Goal: Task Accomplishment & Management: Manage account settings

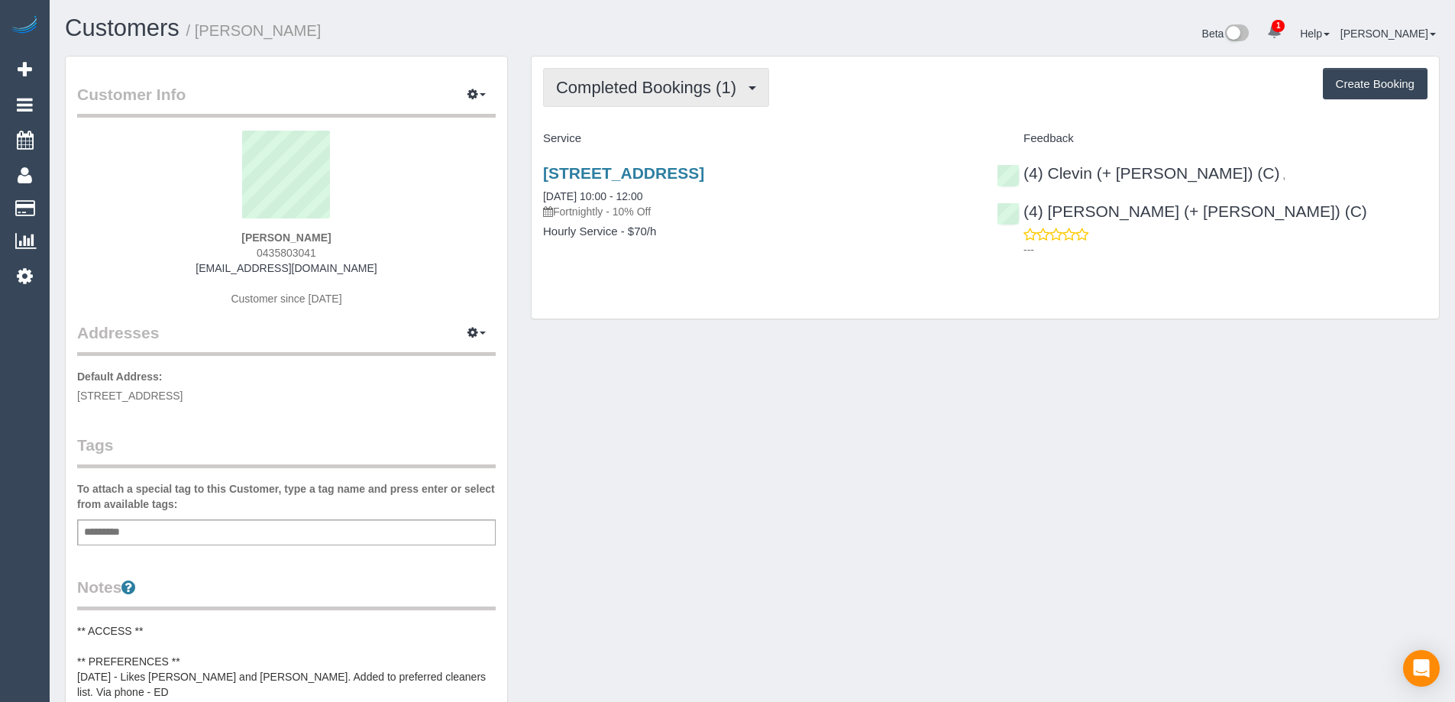
click at [733, 79] on span "Completed Bookings (1)" at bounding box center [650, 87] width 188 height 19
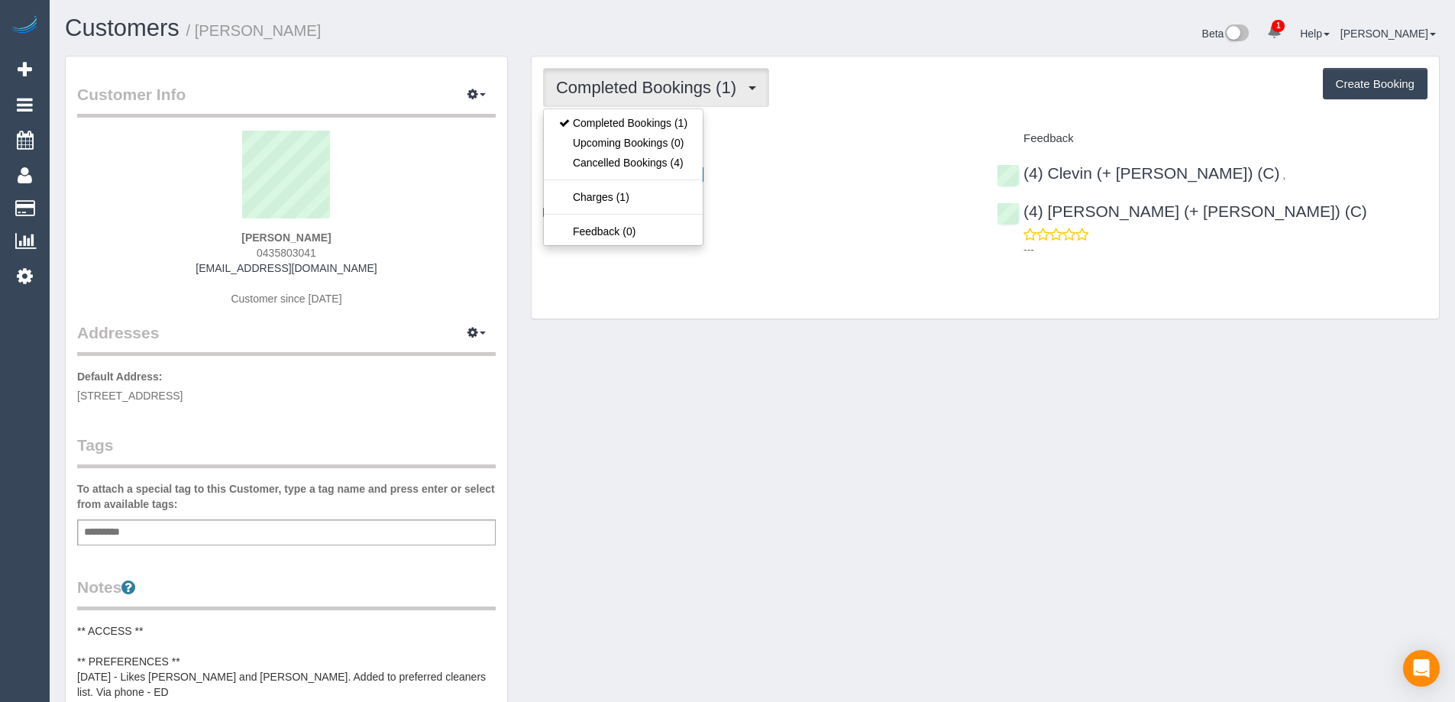
drag, startPoint x: 846, startPoint y: 118, endPoint x: 753, endPoint y: 163, distance: 102.5
click at [831, 118] on div "Completed Bookings (1) Completed Bookings (1) Upcoming Bookings (0) Cancelled B…" at bounding box center [986, 188] width 908 height 262
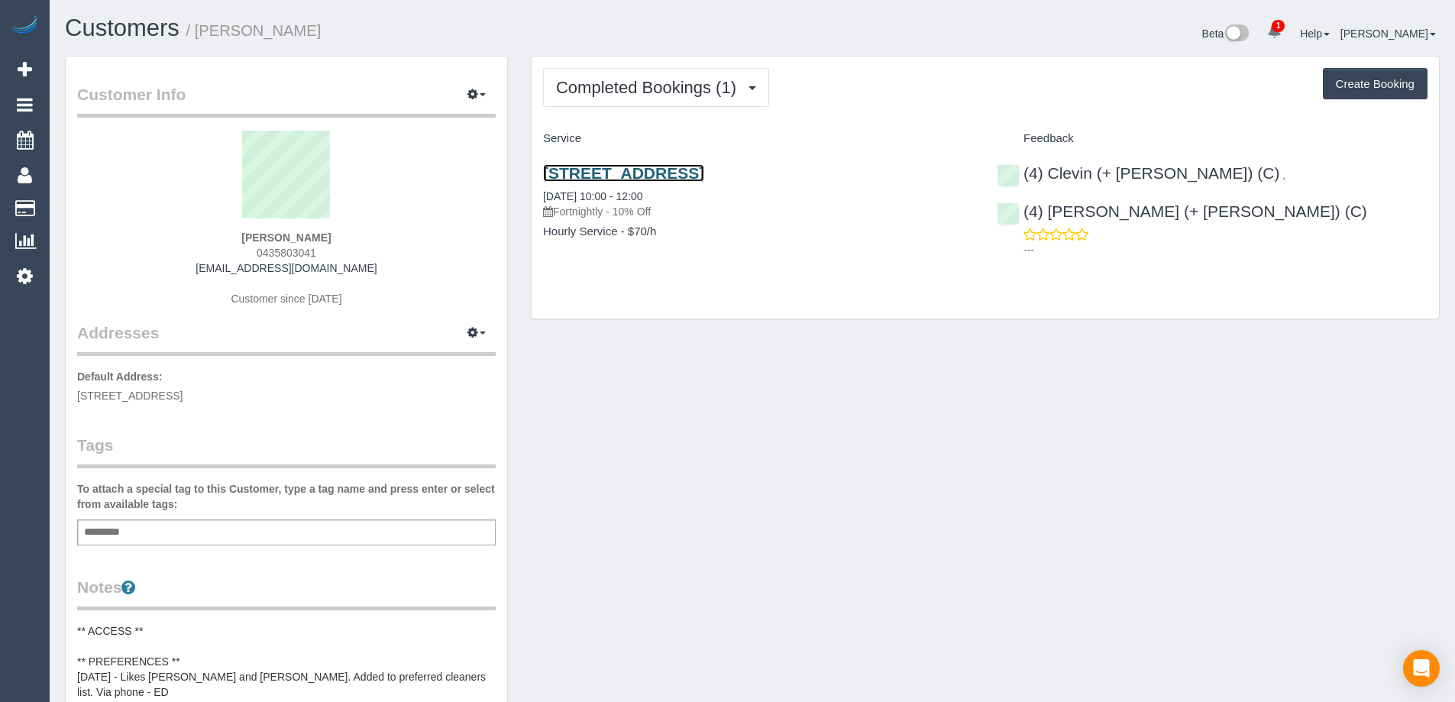
click at [704, 173] on link "[STREET_ADDRESS]" at bounding box center [623, 173] width 161 height 18
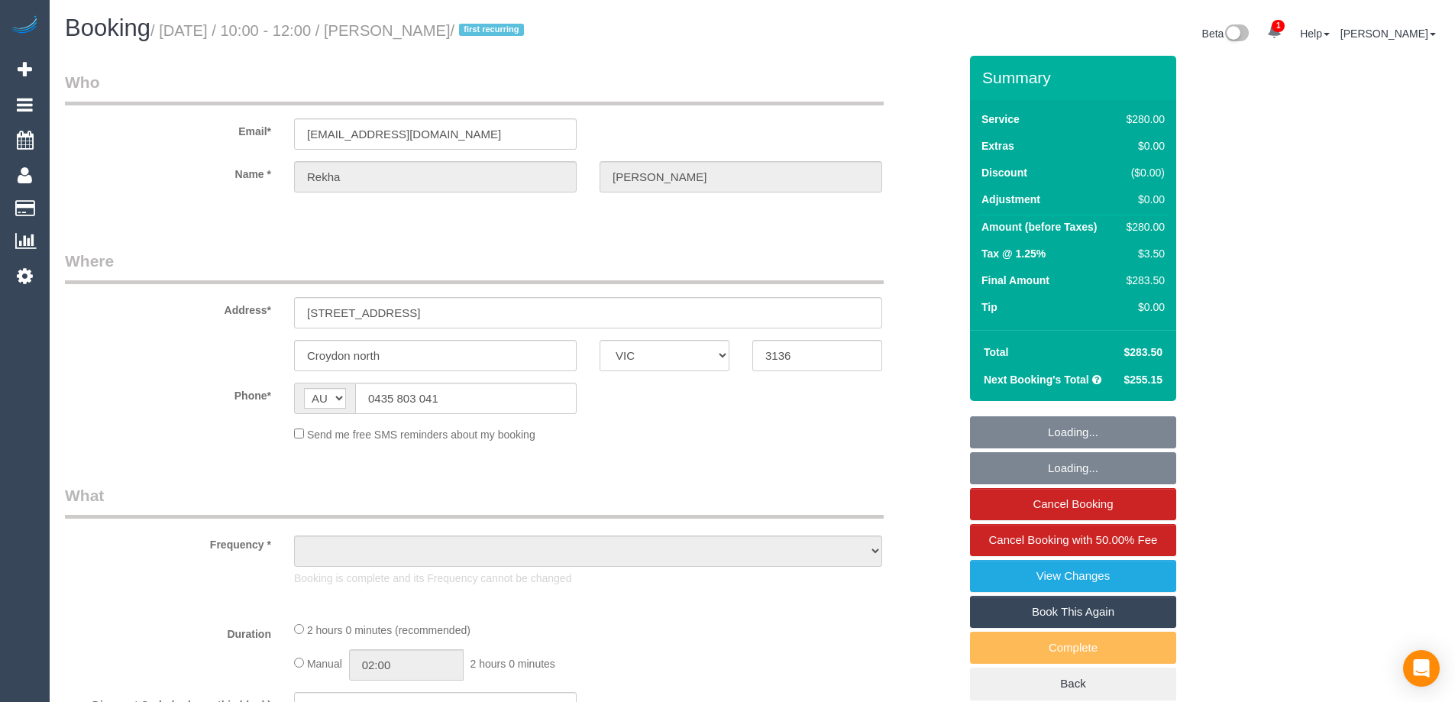
select select "VIC"
select select "string:stripe-pm_1RrDHl2GScqysDRVY2vperoW"
select select "2"
select select "object:742"
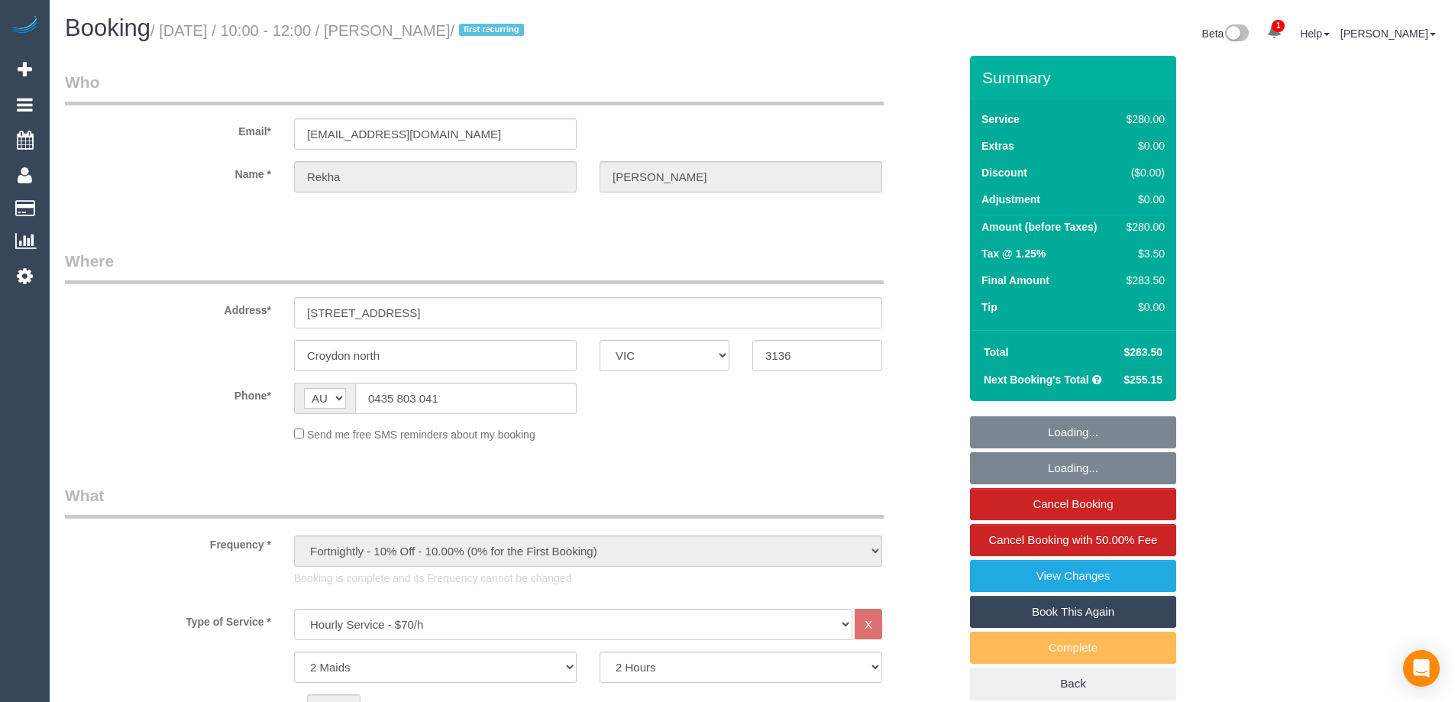
select select "spot1"
select select "number:28"
select select "number:14"
select select "number:18"
select select "number:24"
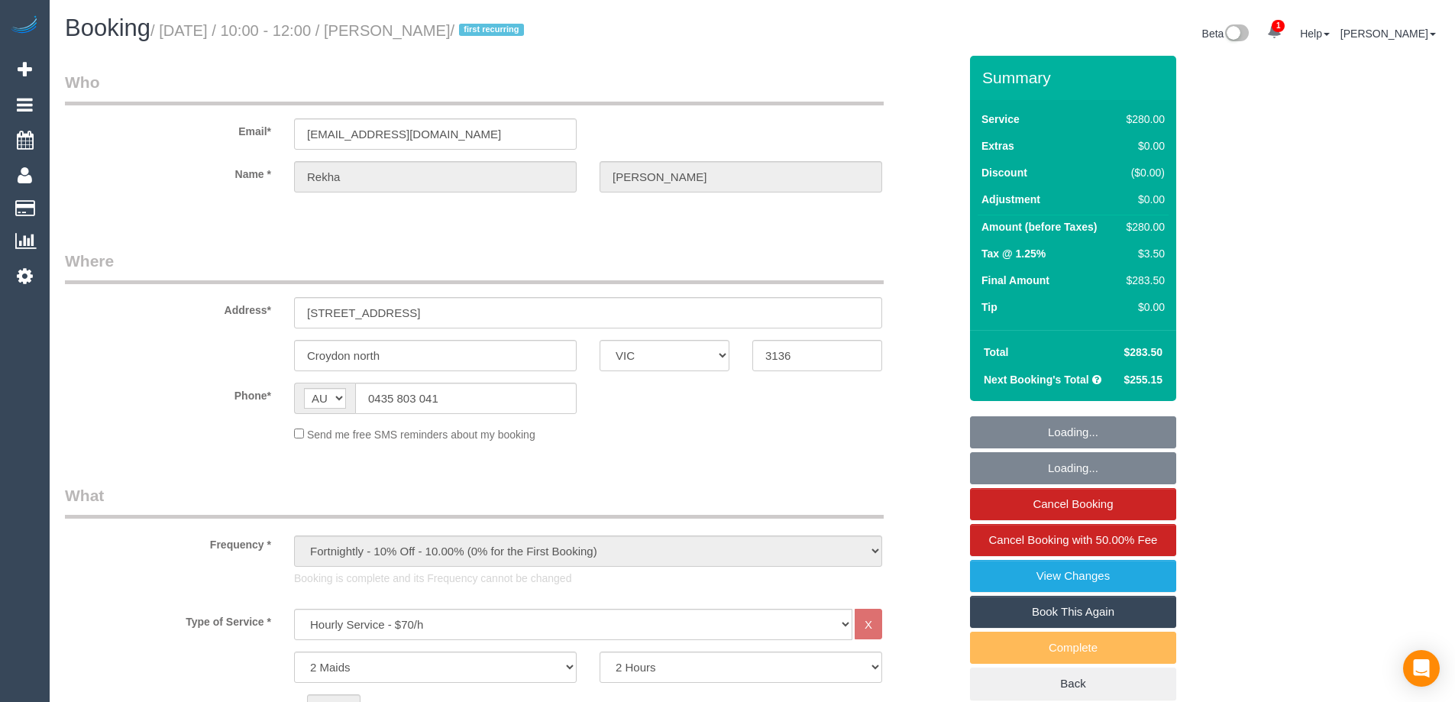
select select "number:35"
select select "number:11"
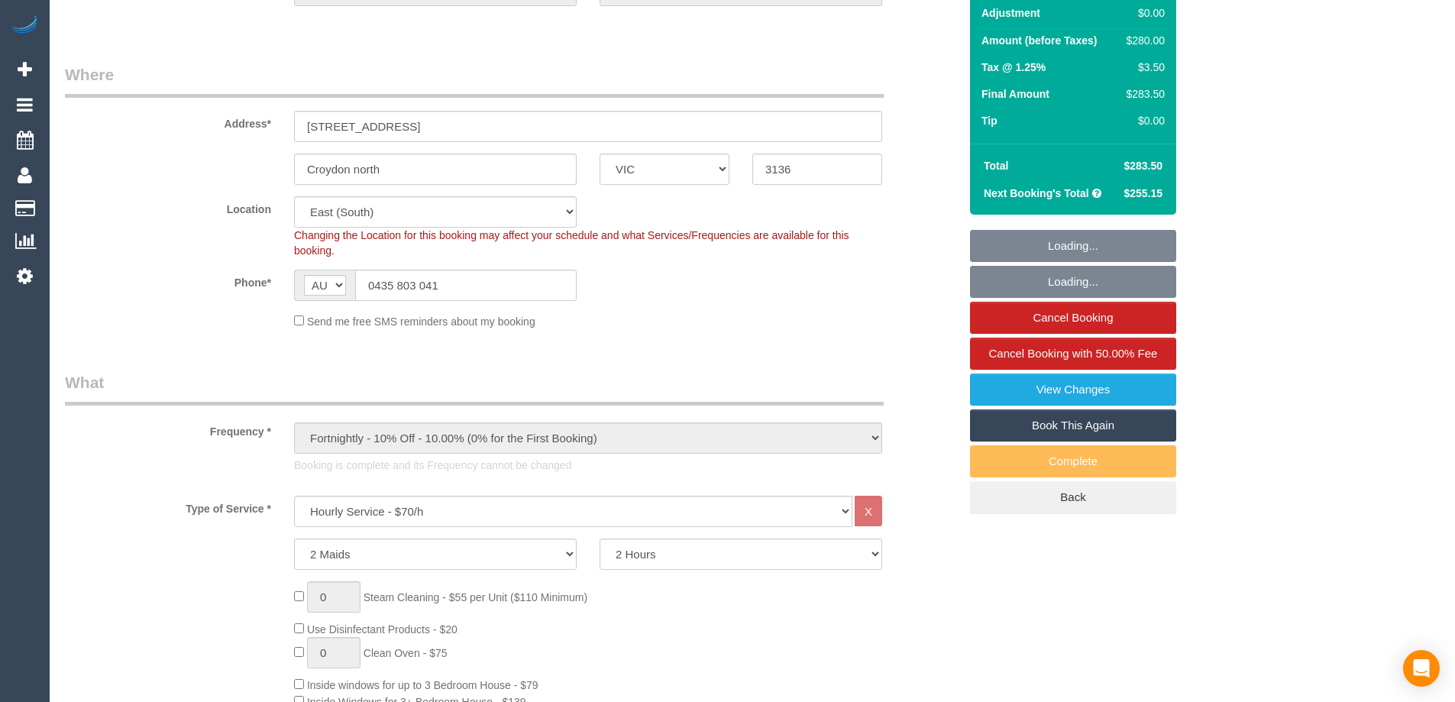
scroll to position [229, 0]
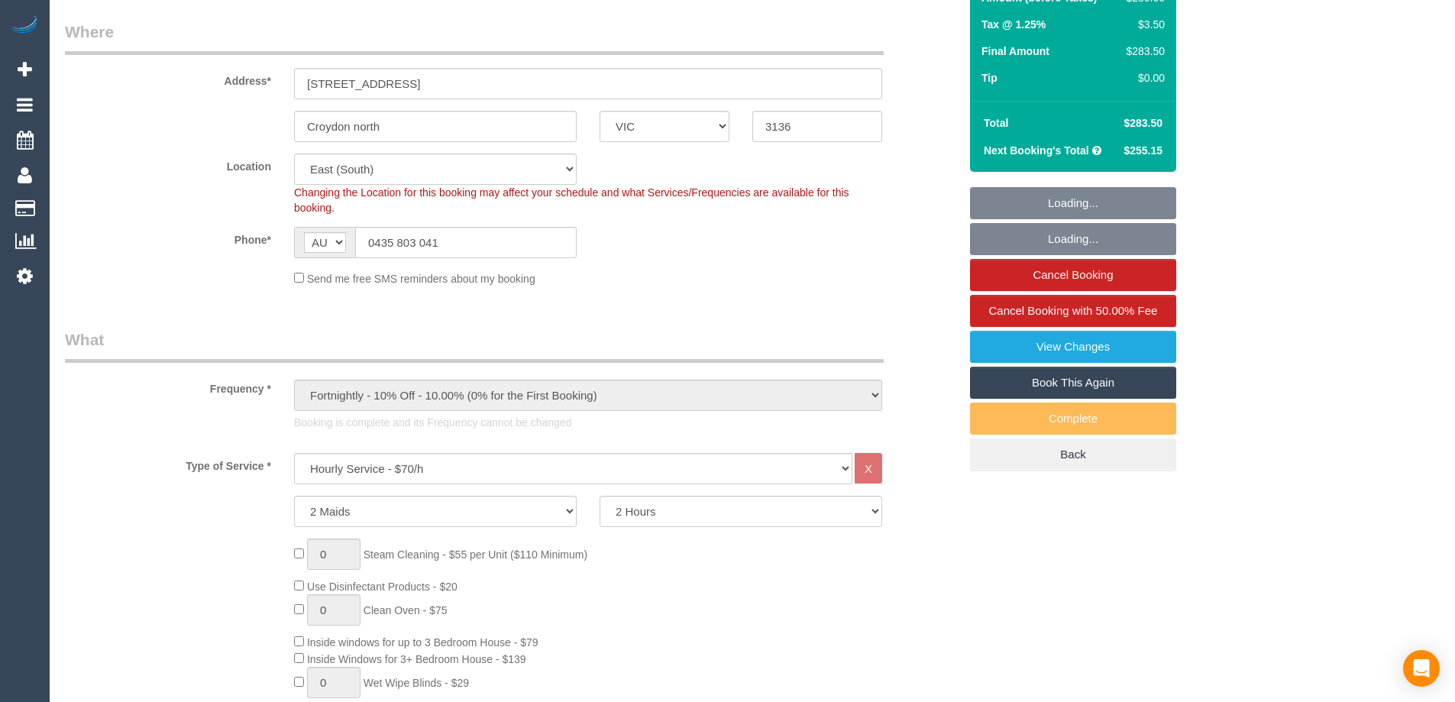
select select "object:1340"
select select "spot6"
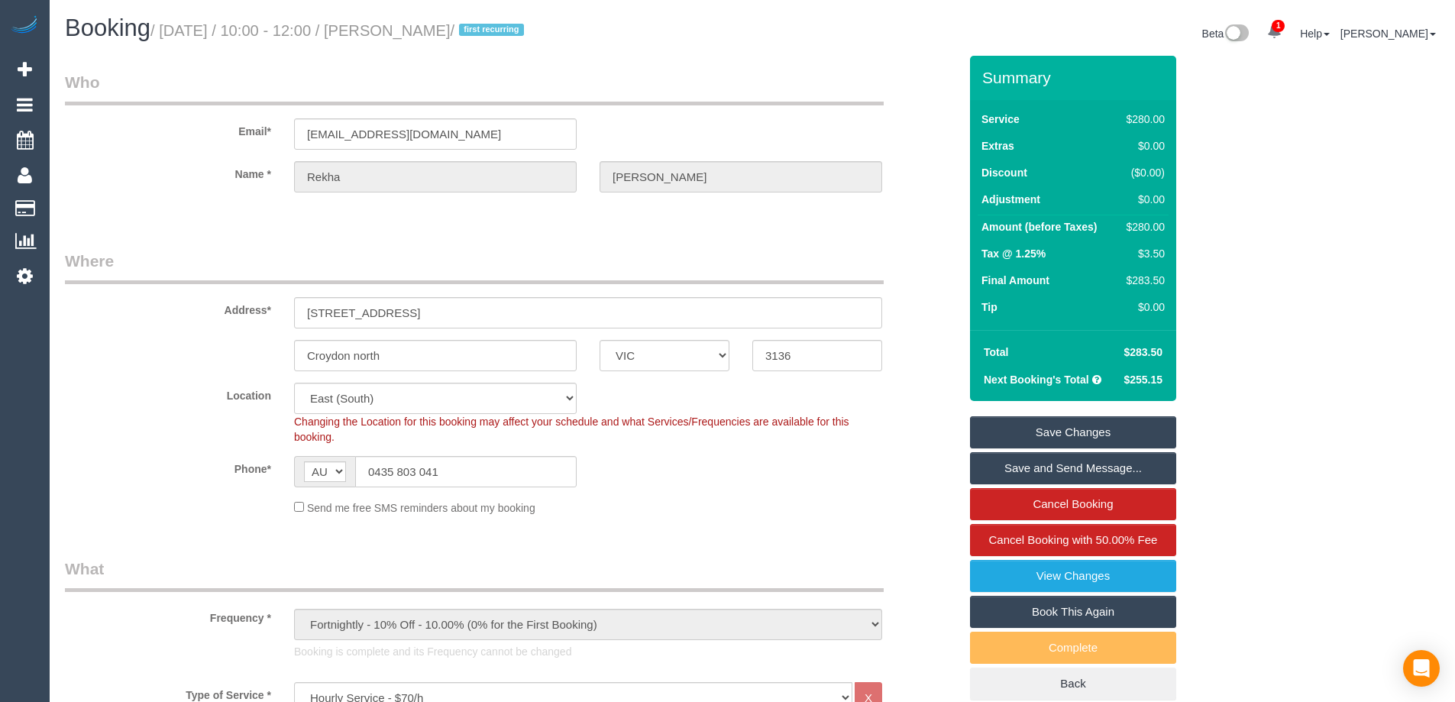
drag, startPoint x: 518, startPoint y: 26, endPoint x: 397, endPoint y: 25, distance: 121.5
click at [397, 25] on small "/ [DATE] / 10:00 - 12:00 / [PERSON_NAME] / first recurring" at bounding box center [340, 30] width 378 height 17
copy small "[PERSON_NAME]"
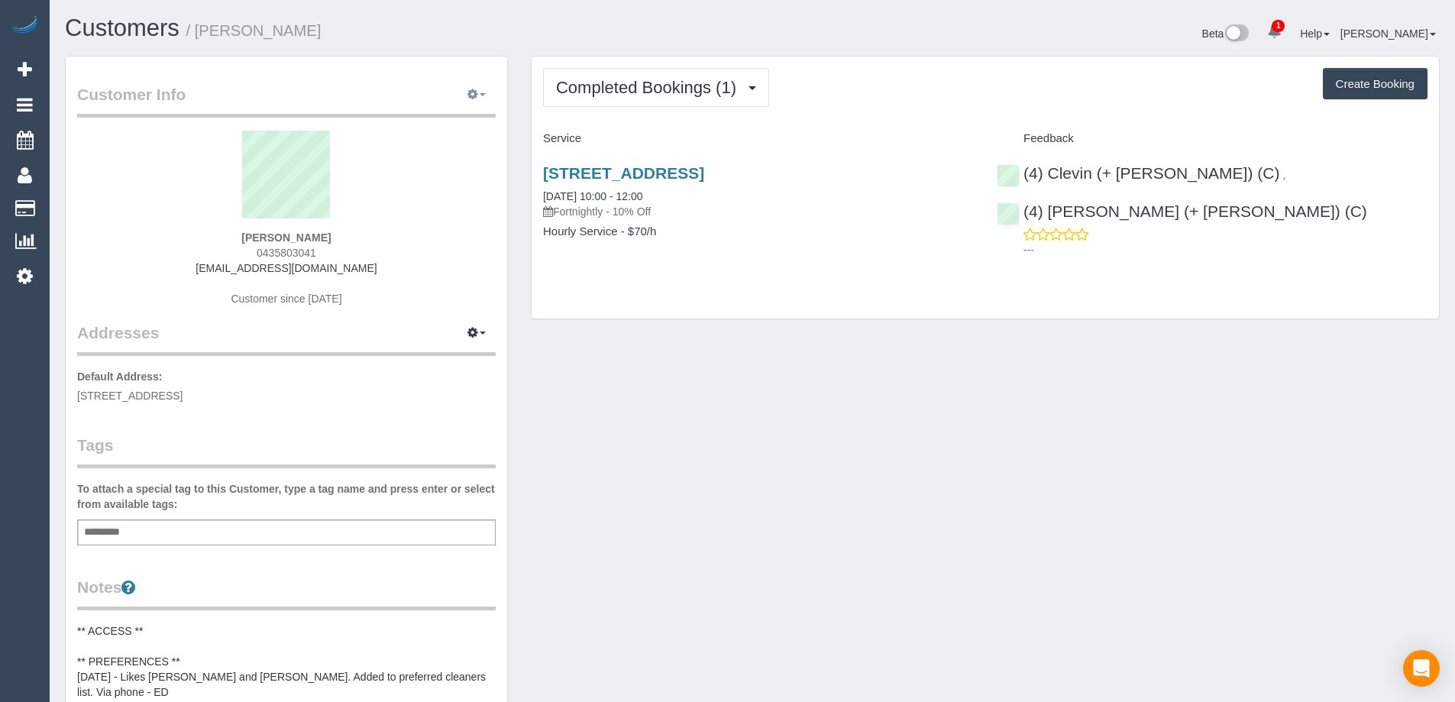
click at [481, 97] on button "button" at bounding box center [477, 95] width 38 height 24
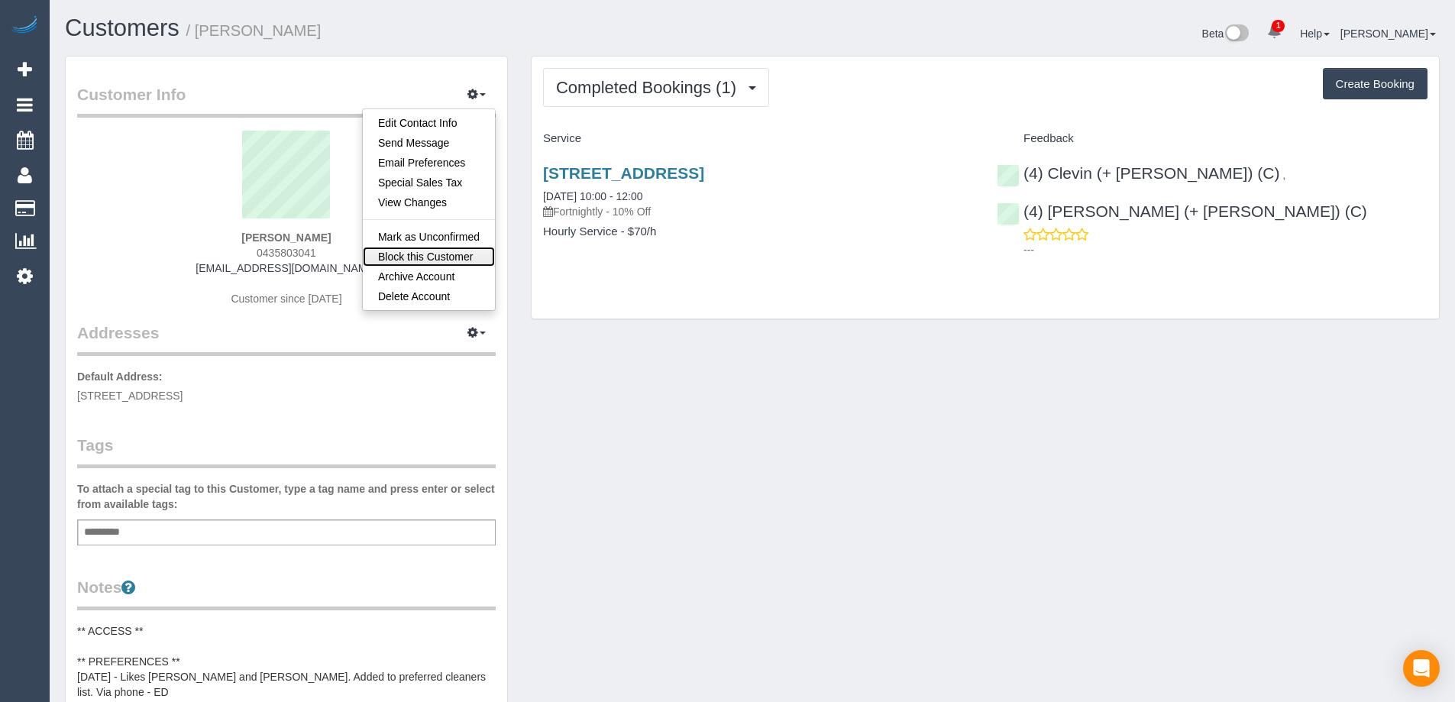
click at [448, 253] on link "Block this Customer" at bounding box center [429, 257] width 132 height 20
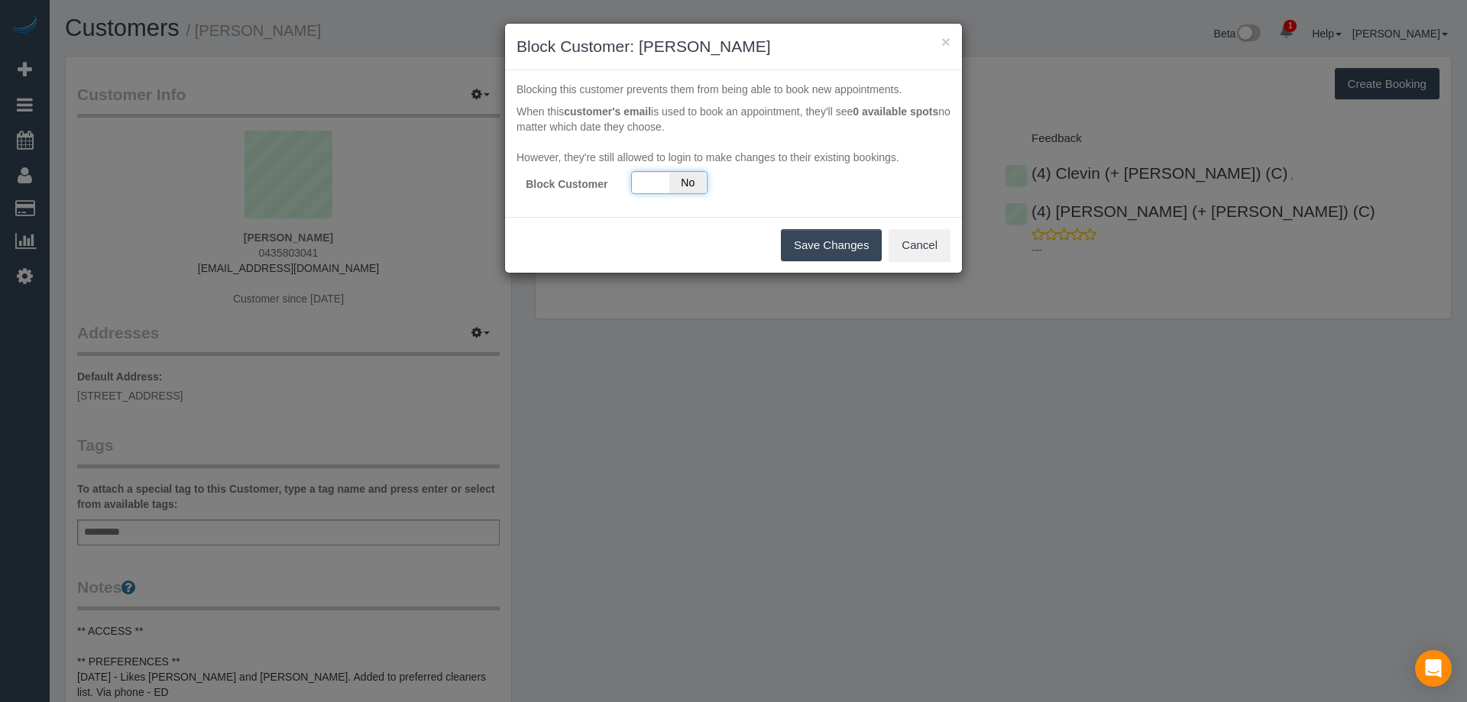
click at [679, 182] on span "No" at bounding box center [687, 182] width 37 height 21
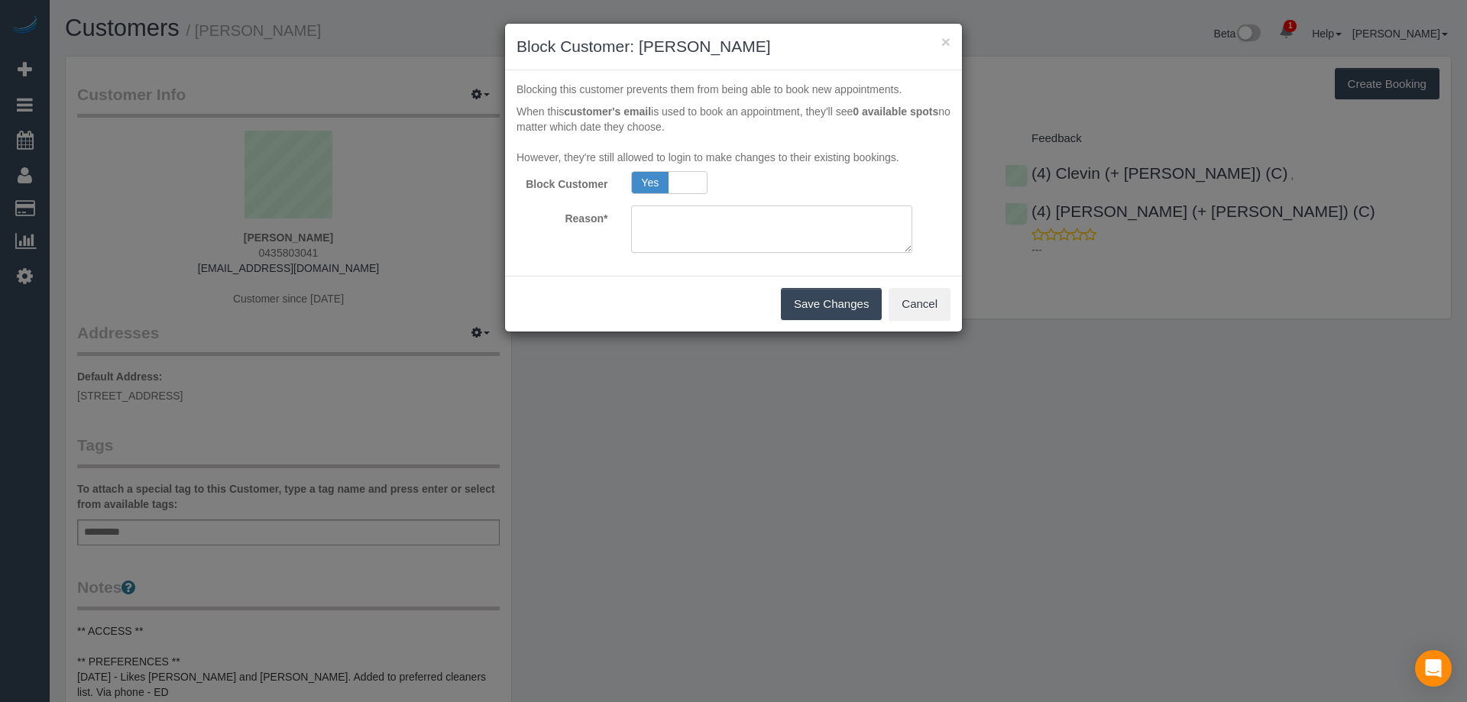
click at [717, 228] on textarea at bounding box center [772, 229] width 282 height 47
type textarea "Google Review - TP"
click at [836, 306] on button "Save Changes" at bounding box center [831, 304] width 101 height 32
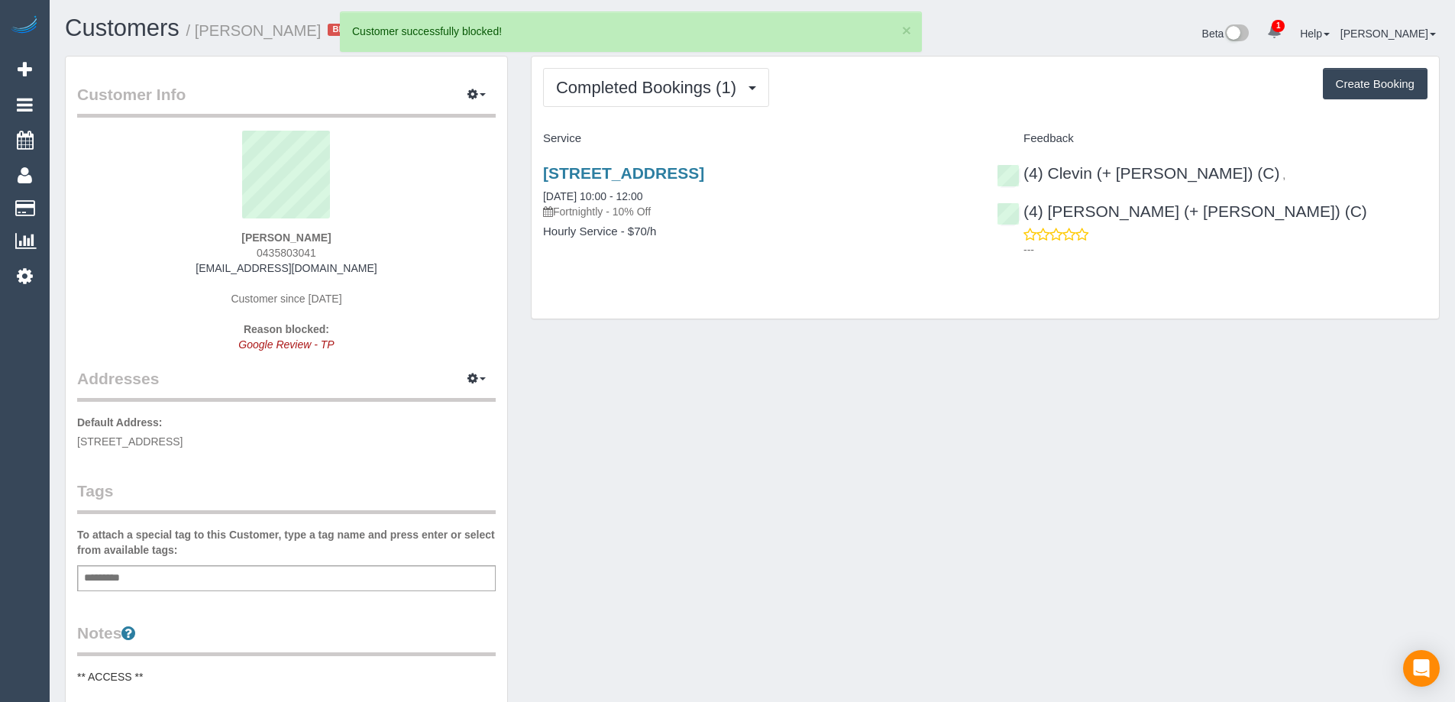
click at [280, 588] on div "Add a tag" at bounding box center [286, 578] width 419 height 26
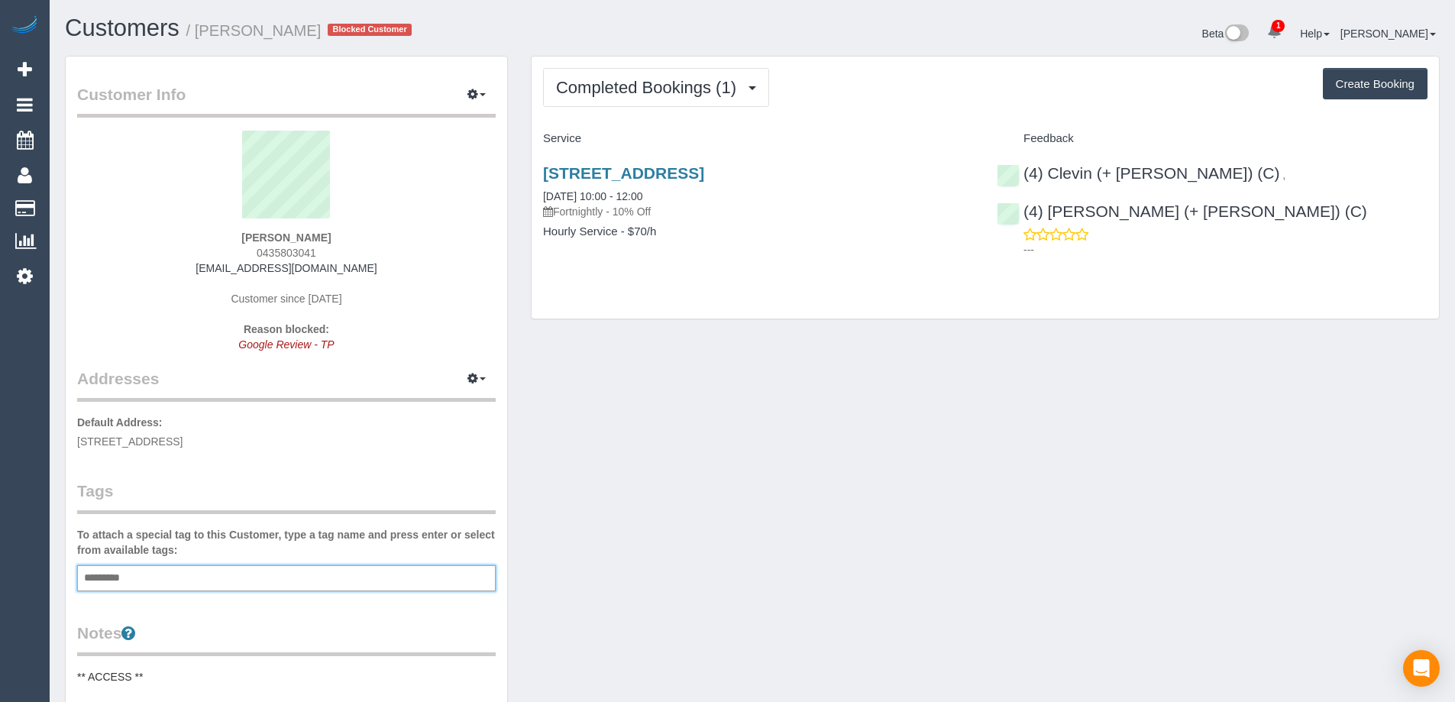
click at [372, 587] on div "Add a tag" at bounding box center [286, 578] width 419 height 26
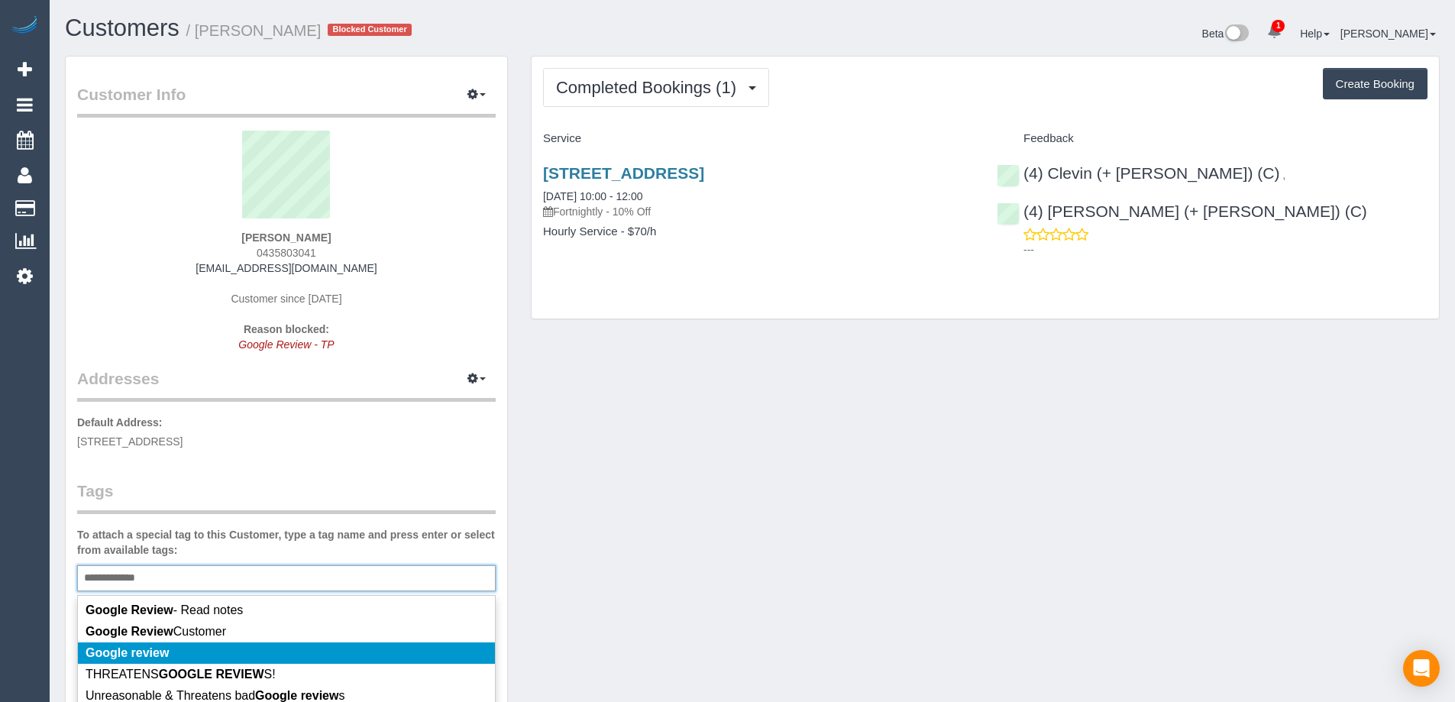
type input "**********"
click at [238, 659] on li "Google review" at bounding box center [286, 653] width 417 height 21
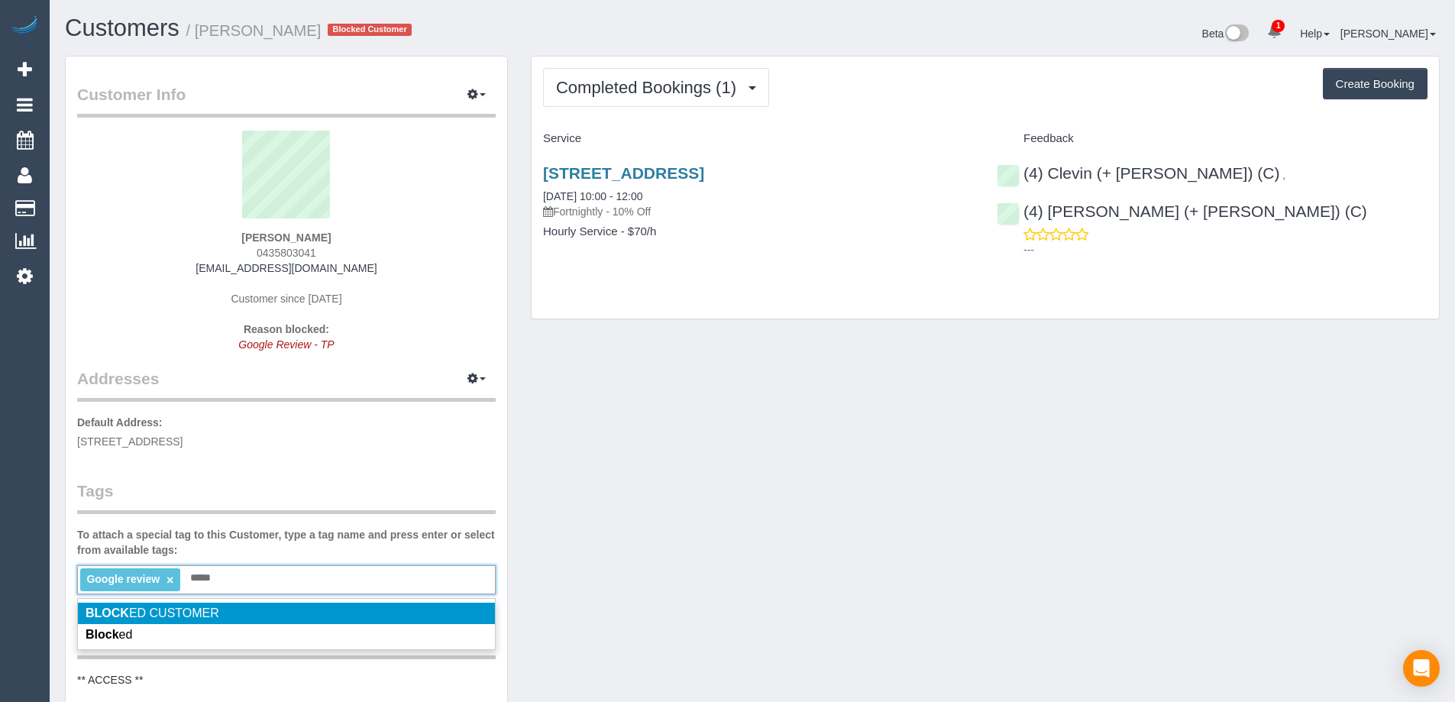
type input "*****"
click at [231, 607] on li "BLOCK ED CUSTOMER" at bounding box center [286, 613] width 417 height 21
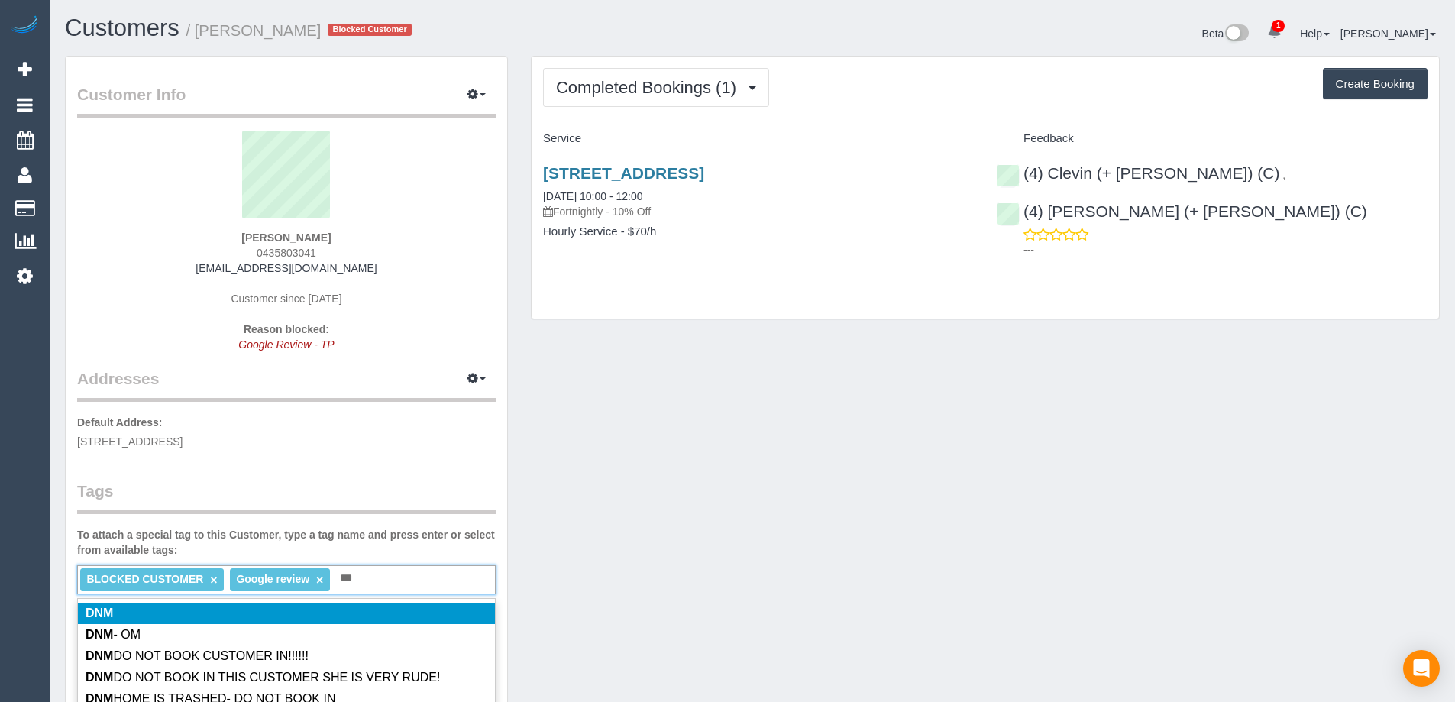
type input "***"
click at [180, 613] on li "DNM" at bounding box center [286, 613] width 417 height 21
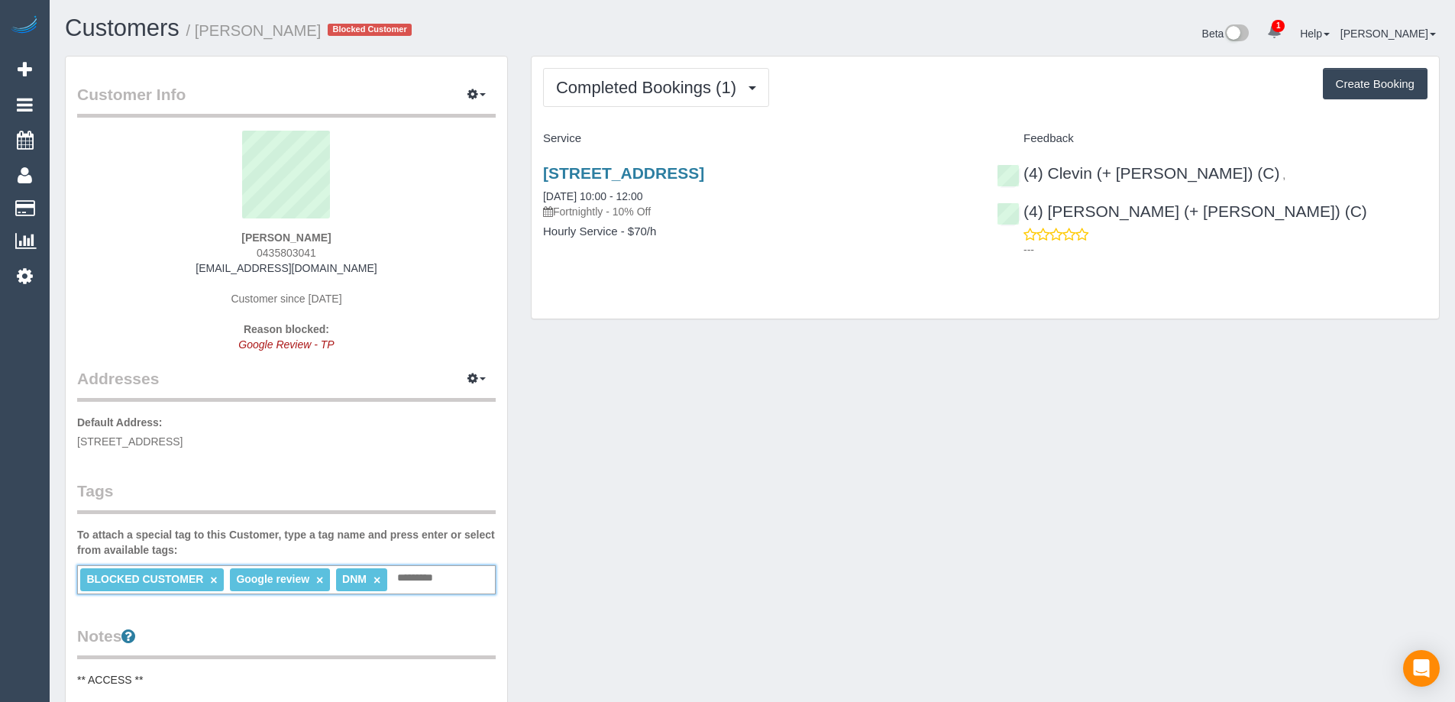
click at [941, 593] on div "Customer Info Edit Contact Info Send Message Email Preferences Special Sales Ta…" at bounding box center [752, 688] width 1398 height 1264
